Goal: Information Seeking & Learning: Learn about a topic

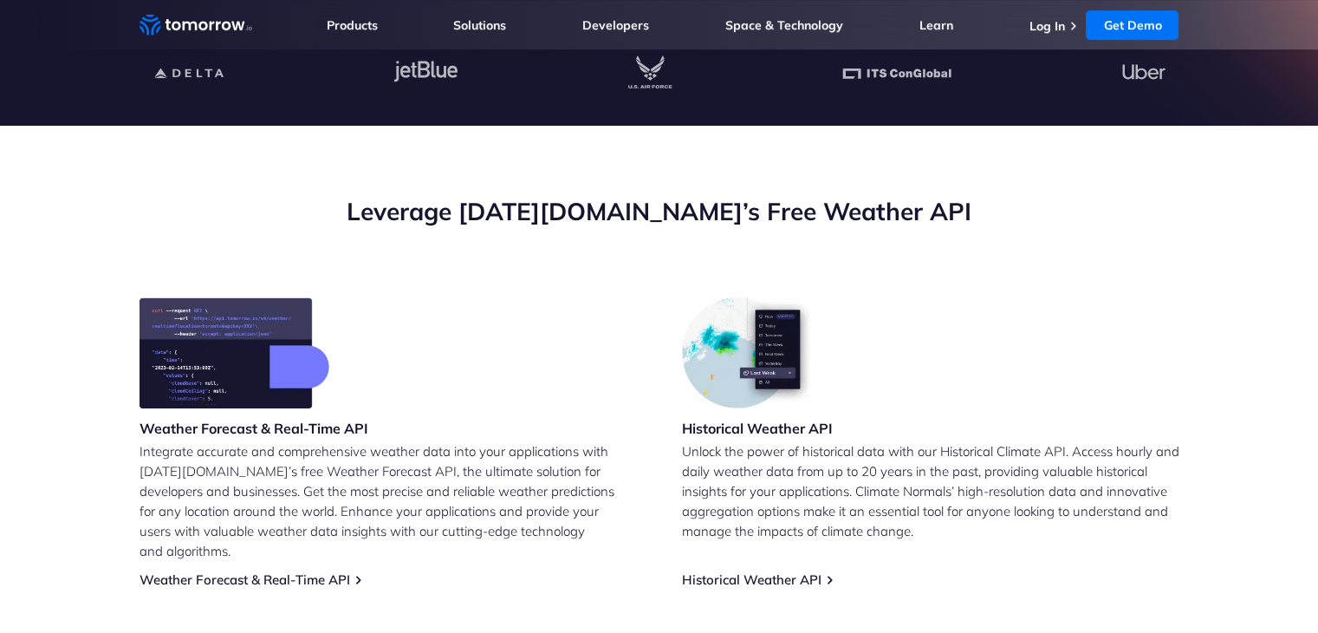
scroll to position [499, 0]
click at [309, 570] on link "Weather Forecast & Real-Time API" at bounding box center [245, 578] width 211 height 16
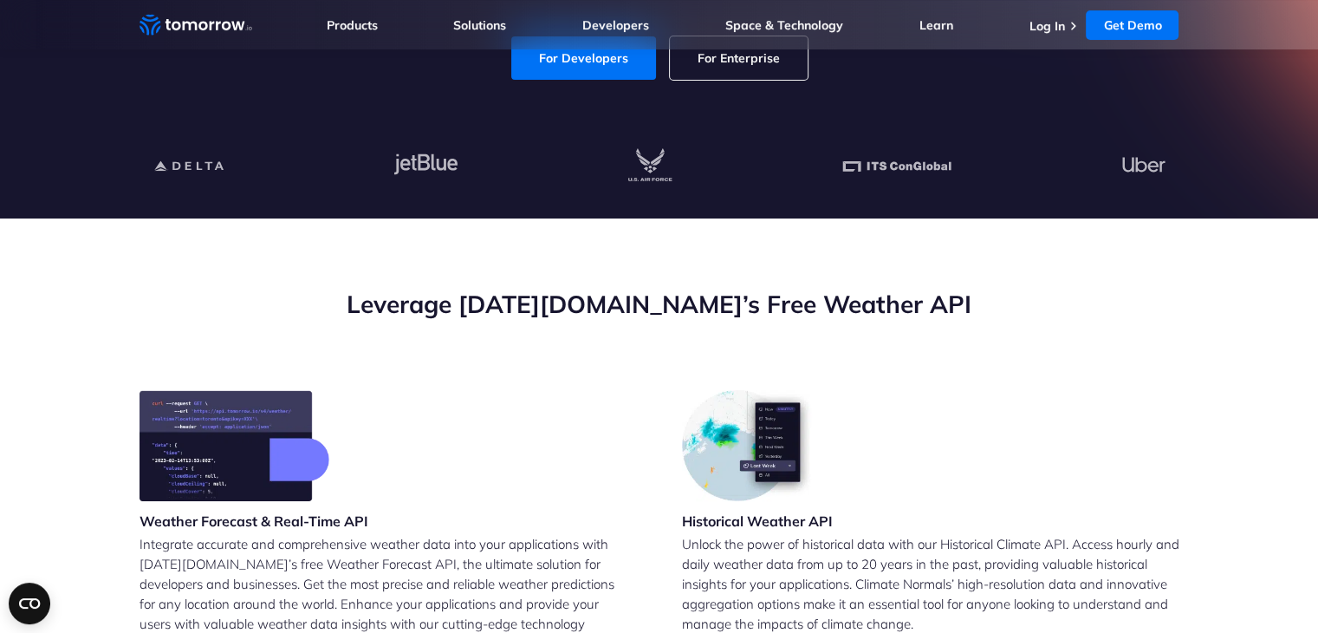
scroll to position [406, 0]
